Goal: Information Seeking & Learning: Learn about a topic

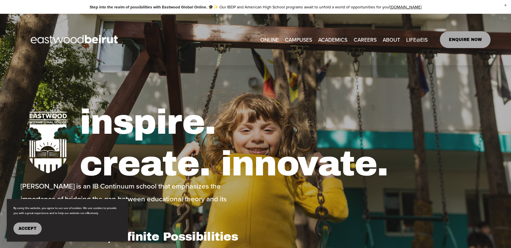
type input "*****"
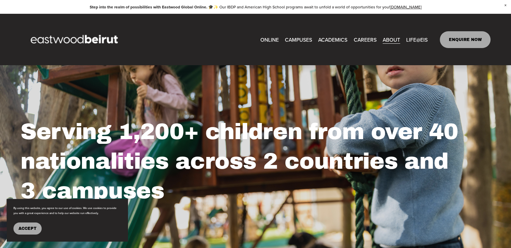
drag, startPoint x: 516, startPoint y: 23, endPoint x: 513, endPoint y: -25, distance: 48.1
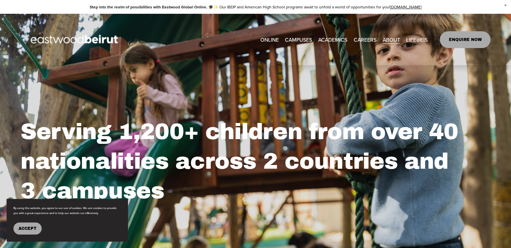
click at [361, 39] on link "CAREERS" at bounding box center [365, 39] width 23 height 10
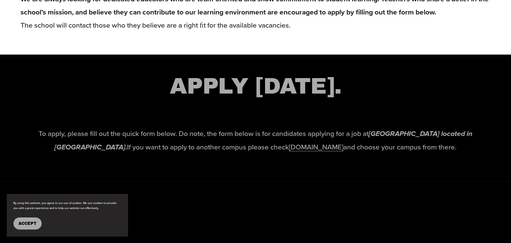
scroll to position [1006, 0]
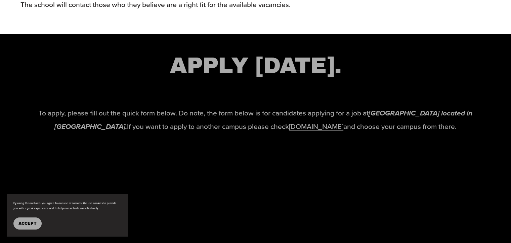
click at [305, 131] on link "www.eastwoodschools.com" at bounding box center [316, 126] width 54 height 10
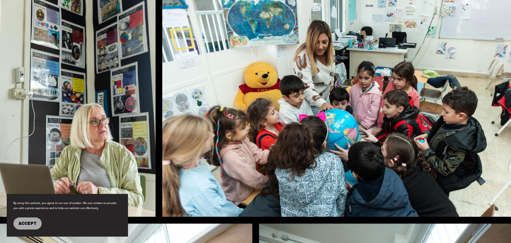
scroll to position [313, 0]
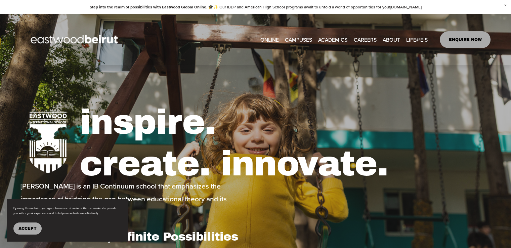
click at [465, 39] on link "ENQUIRE NOW" at bounding box center [465, 39] width 51 height 17
type input "****"
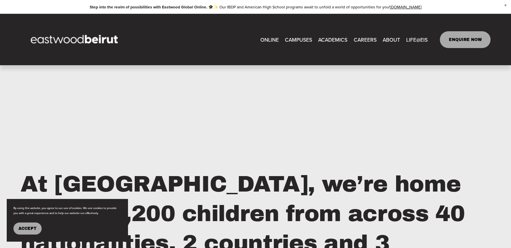
scroll to position [530, 0]
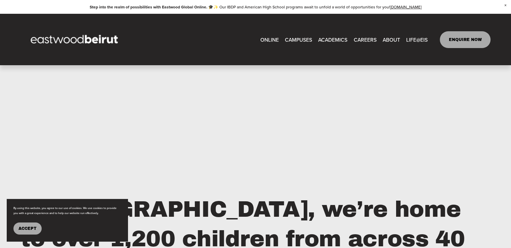
click at [360, 37] on link "CAREERS" at bounding box center [365, 39] width 23 height 10
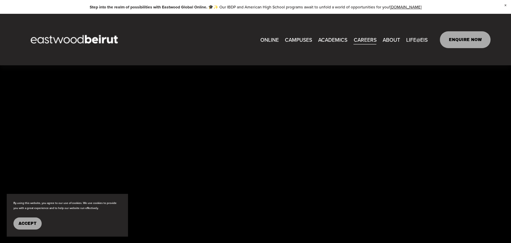
scroll to position [1162, 0]
